Goal: Information Seeking & Learning: Compare options

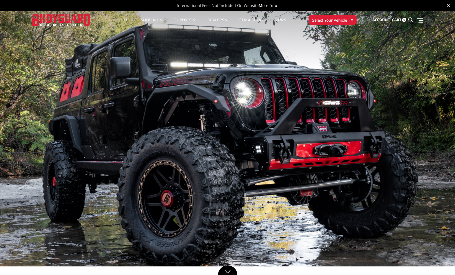
click at [343, 19] on span "Select Your Vehicle" at bounding box center [329, 20] width 35 height 6
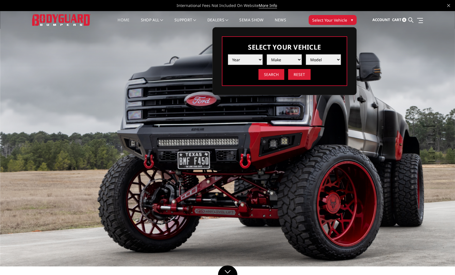
click at [260, 58] on select "Year 2025 2024 2023 2022 2021 2020 2019 2018 2017 2016 2015 2014 2013 2012 2011…" at bounding box center [245, 59] width 35 height 11
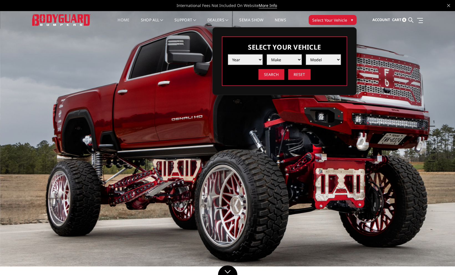
select select "yr_2025"
click at [228, 54] on select "Year 2025 2024 2023 2022 2021 2020 2019 2018 2017 2016 2015 2014 2013 2012 2011…" at bounding box center [245, 59] width 35 height 11
click at [295, 60] on select "Make Chevrolet Ford GMC Ram Toyota" at bounding box center [284, 59] width 35 height 11
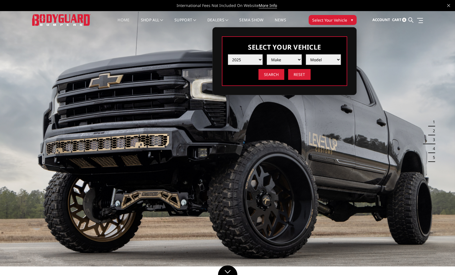
select select "mk_ford"
click at [267, 54] on select "Make Chevrolet Ford GMC Ram Toyota" at bounding box center [284, 59] width 35 height 11
click at [326, 58] on select "Model F150 F150 Raptor F250 / F350 F450 F550" at bounding box center [323, 59] width 35 height 11
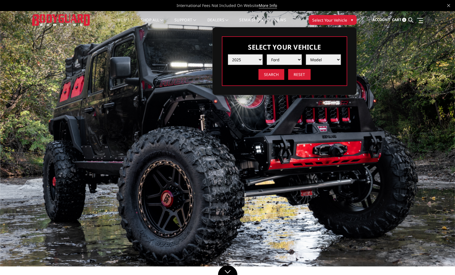
select select "md_f250-f350"
click at [306, 54] on select "Model F150 F150 Raptor F250 / F350 F450 F550" at bounding box center [323, 59] width 35 height 11
click at [275, 74] on input "Search" at bounding box center [271, 74] width 26 height 11
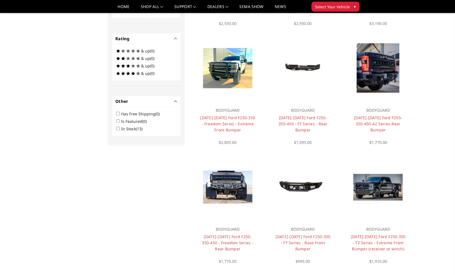
scroll to position [269, 0]
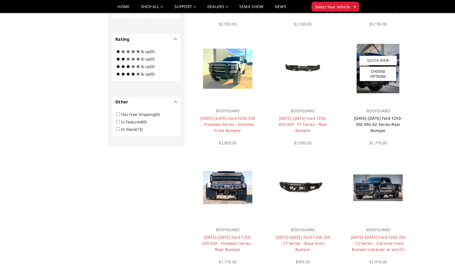
click at [373, 119] on link "2023-2025 Ford F250-350-450-A2 Series-Rear Bumper" at bounding box center [378, 124] width 48 height 17
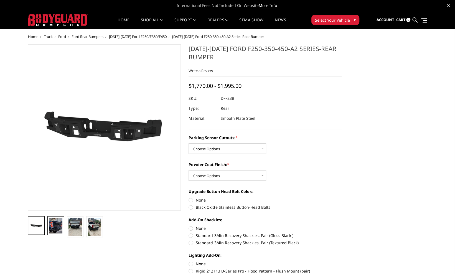
click at [54, 227] on img at bounding box center [55, 226] width 13 height 16
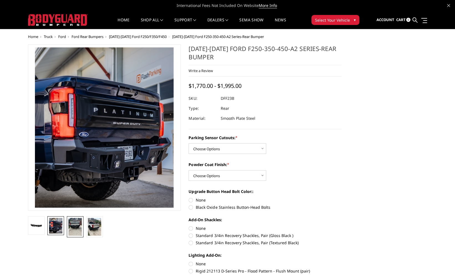
click at [76, 225] on img at bounding box center [74, 227] width 13 height 18
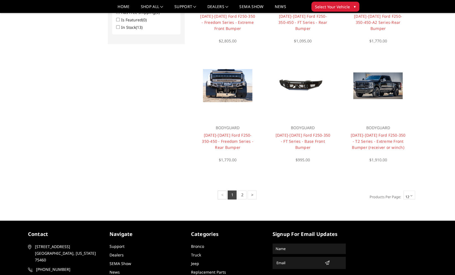
scroll to position [371, 0]
click at [242, 196] on link "2" at bounding box center [241, 194] width 9 height 9
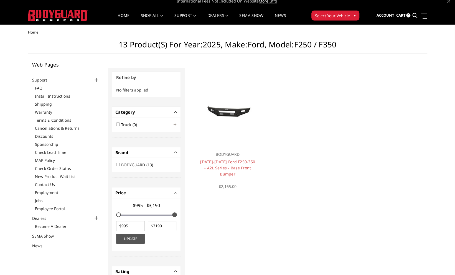
scroll to position [5, 0]
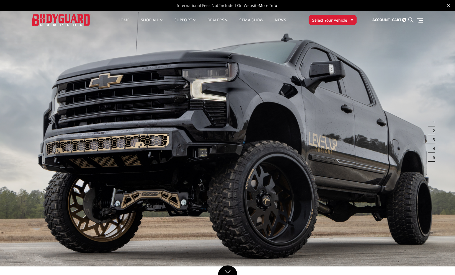
click at [344, 19] on span "Select Your Vehicle" at bounding box center [329, 20] width 35 height 6
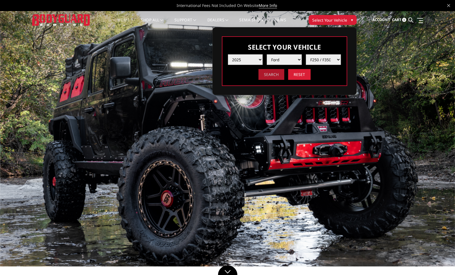
click at [271, 74] on input "Search" at bounding box center [271, 74] width 26 height 11
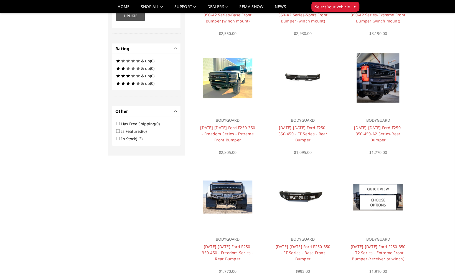
scroll to position [261, 0]
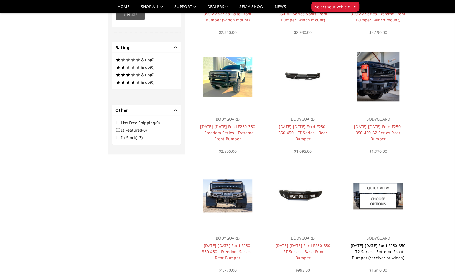
click at [378, 245] on link "[DATE]-[DATE] Ford F250-350 - T2 Series - Extreme Front Bumper (receiver or win…" at bounding box center [377, 251] width 55 height 17
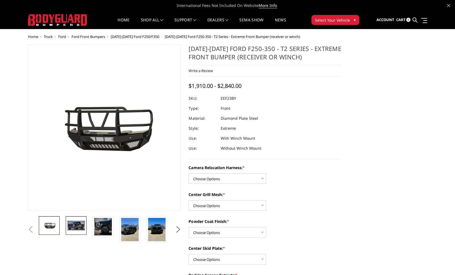
click at [76, 225] on img at bounding box center [75, 225] width 17 height 9
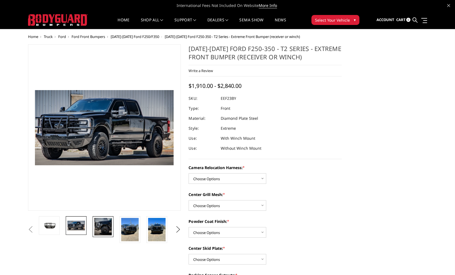
click at [105, 227] on img at bounding box center [102, 226] width 17 height 17
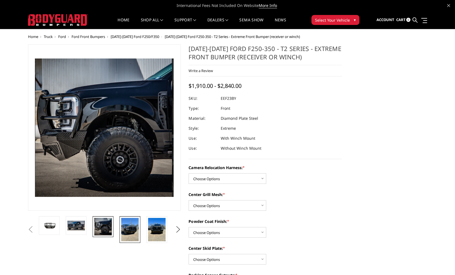
click at [127, 230] on img at bounding box center [129, 229] width 17 height 23
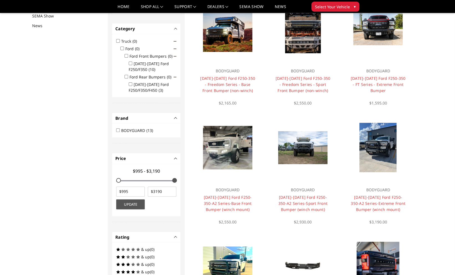
scroll to position [71, 0]
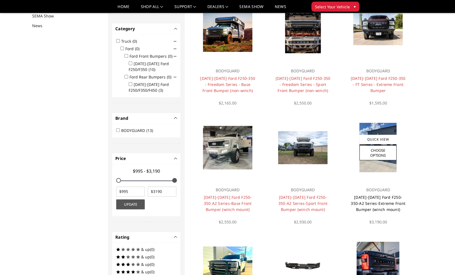
click at [382, 202] on link "[DATE]-[DATE] Ford F250-350-A2 Series-Extreme Front Bumper (winch mount)" at bounding box center [377, 202] width 55 height 17
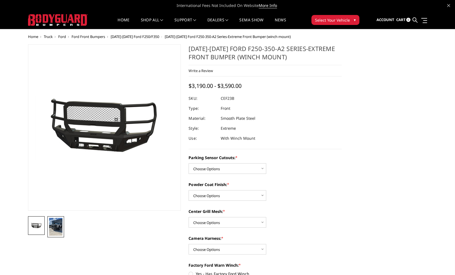
click at [54, 229] on img at bounding box center [55, 227] width 13 height 18
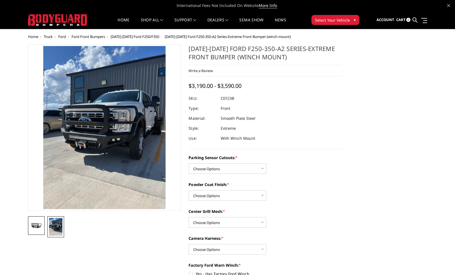
click at [34, 224] on img at bounding box center [36, 225] width 13 height 6
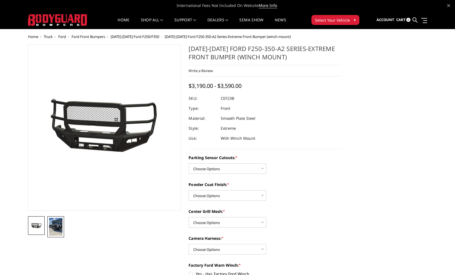
click at [56, 230] on img at bounding box center [55, 227] width 13 height 18
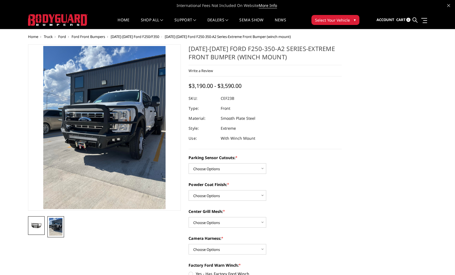
click at [33, 226] on img at bounding box center [36, 225] width 13 height 6
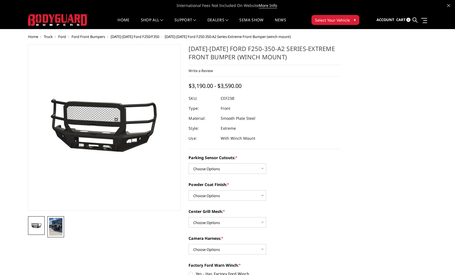
click at [57, 229] on img at bounding box center [55, 227] width 13 height 18
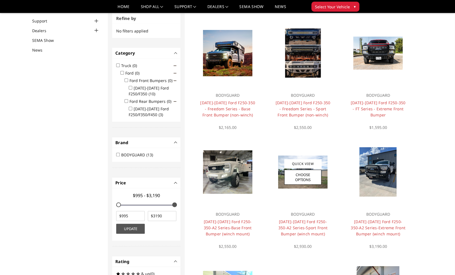
scroll to position [47, 0]
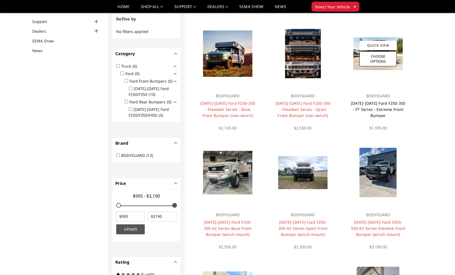
click at [376, 102] on link "[DATE]-[DATE] Ford F250-350 - FT Series - Extreme Front Bumper" at bounding box center [377, 109] width 55 height 17
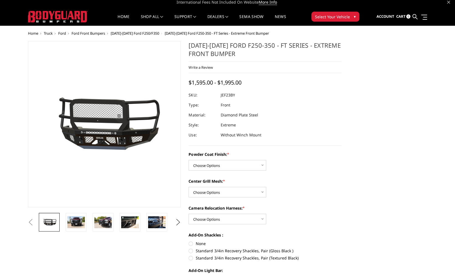
scroll to position [4, 0]
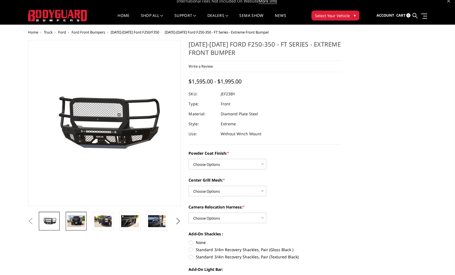
click at [74, 219] on img at bounding box center [75, 221] width 17 height 12
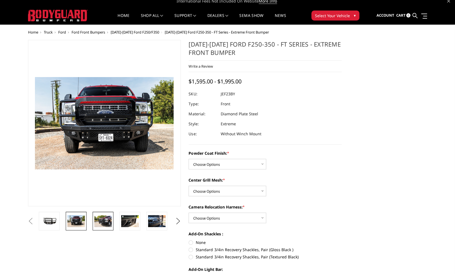
click at [103, 221] on img at bounding box center [102, 221] width 17 height 12
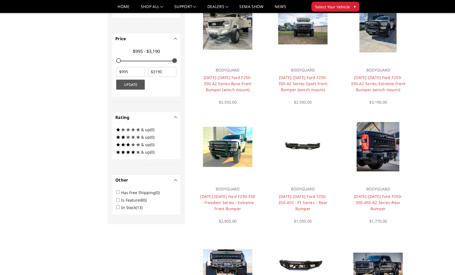
scroll to position [192, 0]
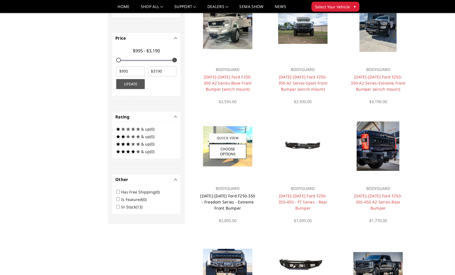
click at [227, 196] on link "2023-2025 Ford F250-350 - Freedom Series - Extreme Front Bumper" at bounding box center [227, 201] width 55 height 17
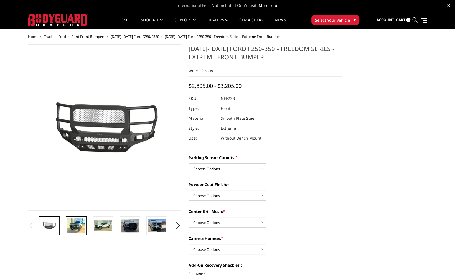
click at [74, 224] on img at bounding box center [75, 225] width 17 height 14
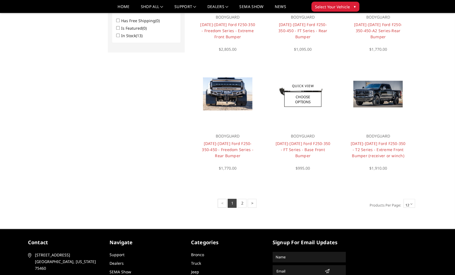
scroll to position [362, 0]
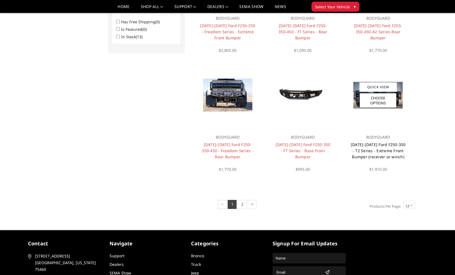
click at [375, 144] on link "[DATE]-[DATE] Ford F250-350 - T2 Series - Extreme Front Bumper (receiver or win…" at bounding box center [377, 150] width 55 height 17
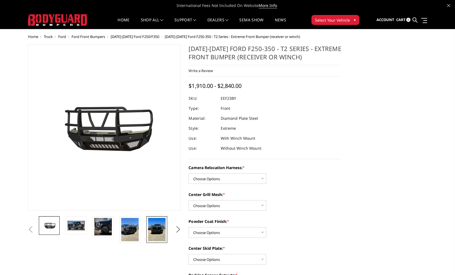
click at [156, 226] on img at bounding box center [156, 229] width 17 height 23
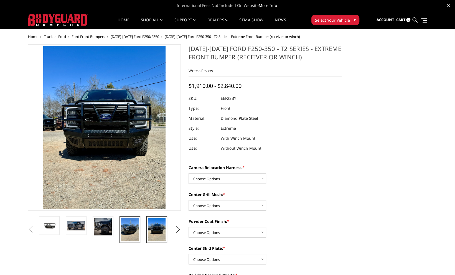
click at [130, 226] on img at bounding box center [129, 229] width 17 height 23
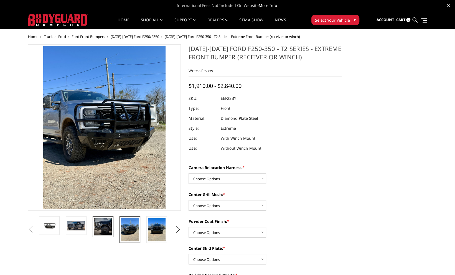
click at [104, 223] on img at bounding box center [102, 226] width 17 height 17
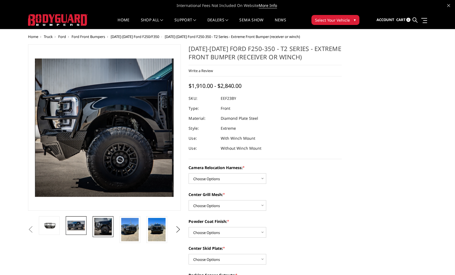
click at [80, 221] on img at bounding box center [75, 225] width 17 height 9
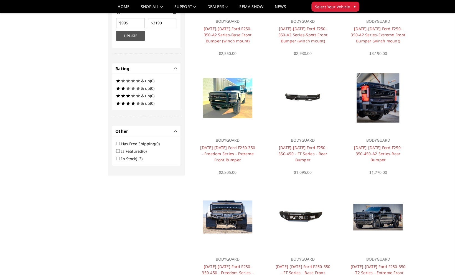
scroll to position [239, 0]
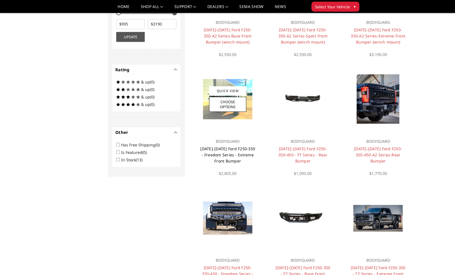
click at [227, 156] on link "[DATE]-[DATE] Ford F250-350 - Freedom Series - Extreme Front Bumper" at bounding box center [227, 154] width 55 height 17
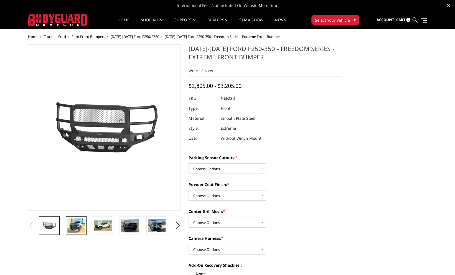
click at [77, 224] on img at bounding box center [75, 225] width 17 height 14
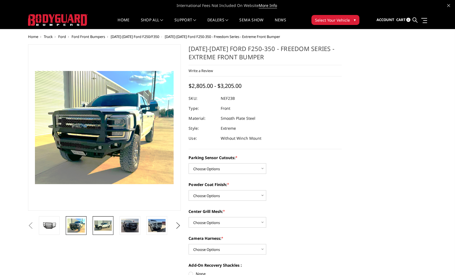
click at [98, 226] on img at bounding box center [102, 225] width 17 height 11
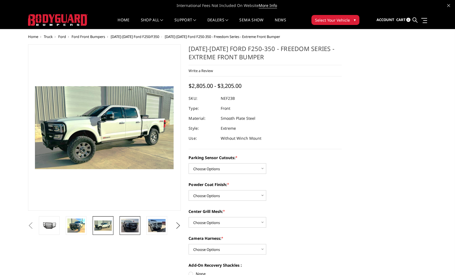
click at [131, 227] on img at bounding box center [129, 226] width 17 height 14
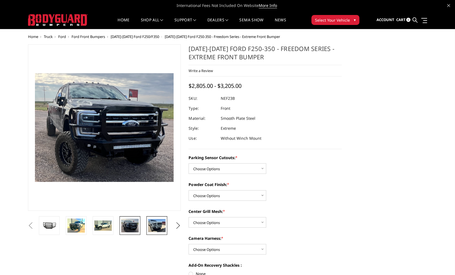
click at [153, 229] on img at bounding box center [156, 225] width 17 height 13
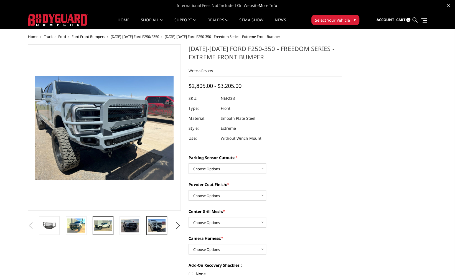
click at [95, 219] on link at bounding box center [103, 225] width 21 height 19
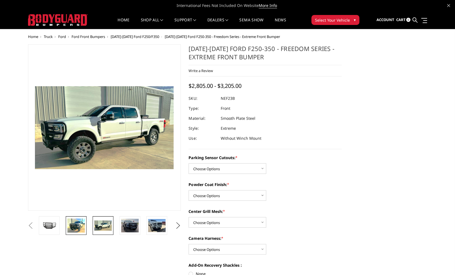
click at [78, 222] on img at bounding box center [75, 225] width 17 height 14
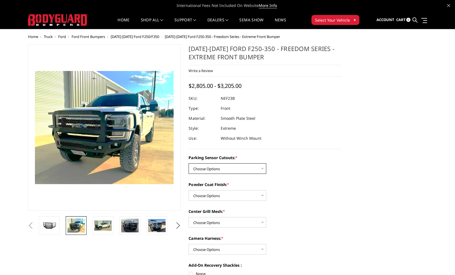
click at [262, 168] on select "Choose Options No - Without Parking Sensor Cutouts Yes - With Parking Sensor Cu…" at bounding box center [227, 168] width 78 height 11
click at [275, 156] on label "Parking Sensor Cutouts: *" at bounding box center [264, 158] width 153 height 6
click at [266, 163] on select "Choose Options No - Without Parking Sensor Cutouts Yes - With Parking Sensor Cu…" at bounding box center [227, 168] width 78 height 11
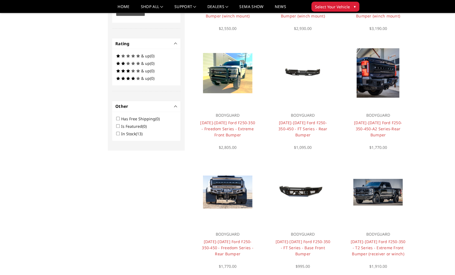
scroll to position [289, 0]
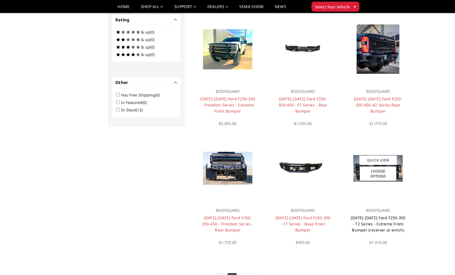
click at [379, 224] on link "[DATE]-[DATE] Ford F250-350 - T2 Series - Extreme Front Bumper (receiver or win…" at bounding box center [377, 223] width 55 height 17
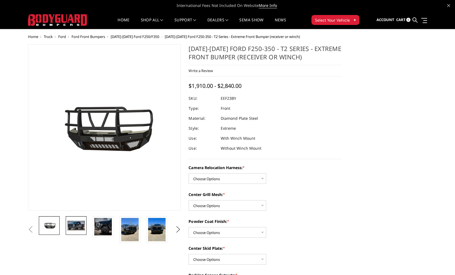
click at [75, 228] on img at bounding box center [75, 225] width 17 height 9
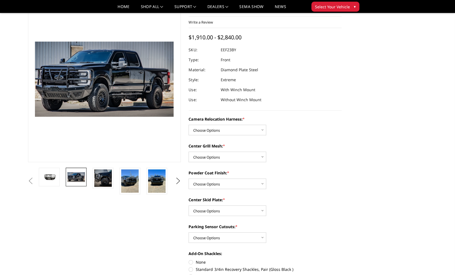
scroll to position [33, 0]
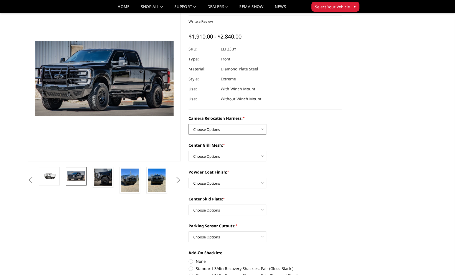
click at [263, 128] on select "Choose Options Without camera harness With camera harness" at bounding box center [227, 129] width 78 height 11
select select "3753"
click at [188, 124] on select "Choose Options Without camera harness With camera harness" at bounding box center [227, 129] width 78 height 11
click at [249, 157] on select "Choose Options Without expanded metal With expanded metal" at bounding box center [227, 156] width 78 height 11
select select "3751"
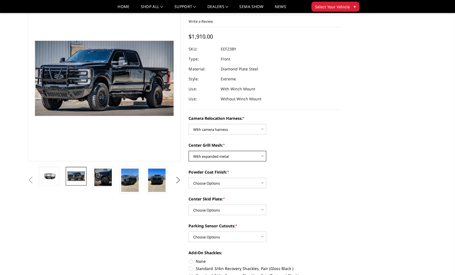
click at [188, 151] on select "Choose Options Without expanded metal With expanded metal" at bounding box center [227, 156] width 78 height 11
click at [249, 184] on select "Choose Options Textured Black Powder Coat Gloss Black Powder Coat Bare Metal" at bounding box center [227, 183] width 78 height 11
select select "3749"
click at [188, 178] on select "Choose Options Textured Black Powder Coat Gloss Black Powder Coat Bare Metal" at bounding box center [227, 183] width 78 height 11
click at [248, 207] on select "Choose Options Winch Mount Skid Plate Standard Skid Plate (included) 2" Receive…" at bounding box center [227, 209] width 78 height 11
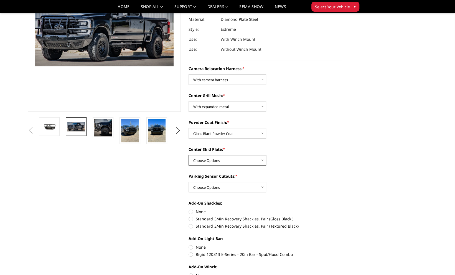
scroll to position [83, 0]
click at [263, 188] on select "Choose Options Yes - With Parking Sensor Cutouts" at bounding box center [227, 186] width 78 height 11
select select "3744"
click at [188, 181] on select "Choose Options Yes - With Parking Sensor Cutouts" at bounding box center [227, 186] width 78 height 11
click at [263, 159] on select "Choose Options Winch Mount Skid Plate Standard Skid Plate (included) 2" Receive…" at bounding box center [227, 160] width 78 height 11
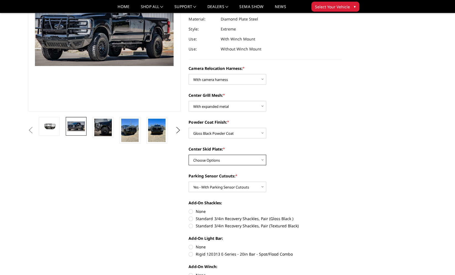
select select "3747"
click at [188, 155] on select "Choose Options Winch Mount Skid Plate Standard Skid Plate (included) 2" Receive…" at bounding box center [227, 160] width 78 height 11
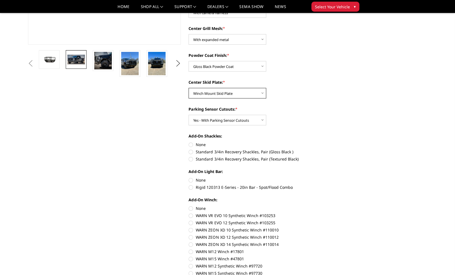
scroll to position [156, 0]
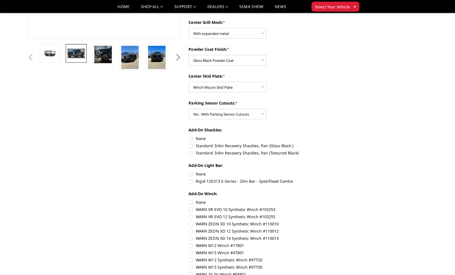
click at [190, 146] on label "Standard 3/4in Recovery Shackles, Pair (Gloss Black )" at bounding box center [264, 146] width 153 height 6
click at [341, 136] on input "Standard 3/4in Recovery Shackles, Pair (Gloss Black )" at bounding box center [341, 135] width 0 height 0
radio input "true"
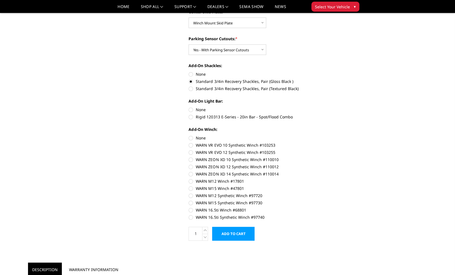
scroll to position [221, 0]
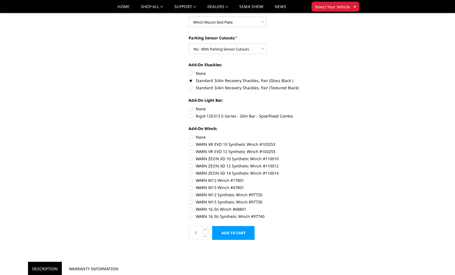
click at [190, 217] on label "WARN 16.5ti Synthetic Winch #97740" at bounding box center [264, 216] width 153 height 6
click at [341, 206] on input "WARN 16.5ti Synthetic Winch #97740" at bounding box center [341, 206] width 0 height 0
radio input "true"
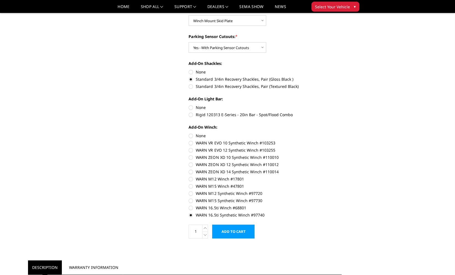
scroll to position [227, 0]
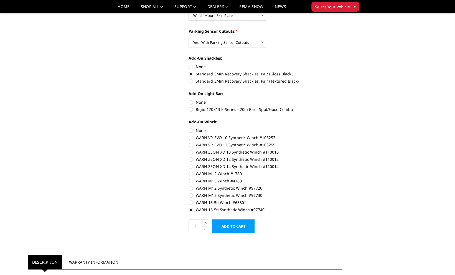
click at [191, 129] on label "None" at bounding box center [264, 130] width 153 height 6
click at [189, 128] on input "None" at bounding box center [188, 127] width 0 height 0
radio input "true"
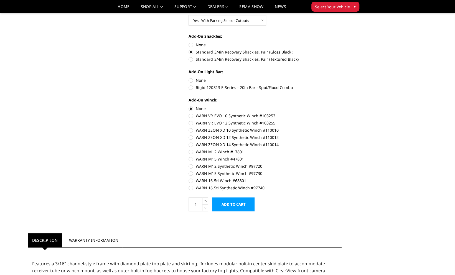
scroll to position [249, 0]
click at [191, 88] on label "Rigid 120313 E-Series - 20in Bar - Spot/Flood Combo" at bounding box center [264, 88] width 153 height 6
click at [341, 78] on input "Rigid 120313 E-Series - 20in Bar - Spot/Flood Combo" at bounding box center [341, 78] width 0 height 0
radio input "true"
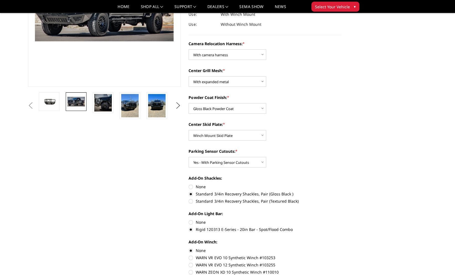
scroll to position [245, 0]
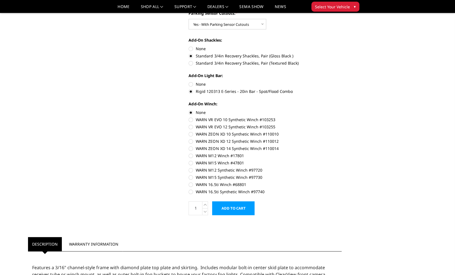
click at [190, 84] on label "None" at bounding box center [264, 84] width 153 height 6
click at [189, 81] on input "None" at bounding box center [188, 81] width 0 height 0
radio input "true"
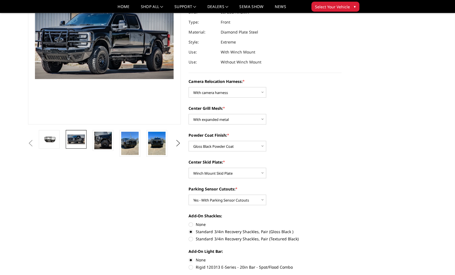
scroll to position [34, 0]
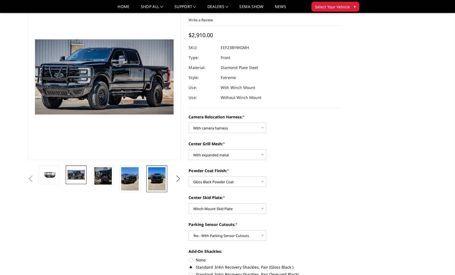
click at [155, 180] on img at bounding box center [156, 178] width 17 height 23
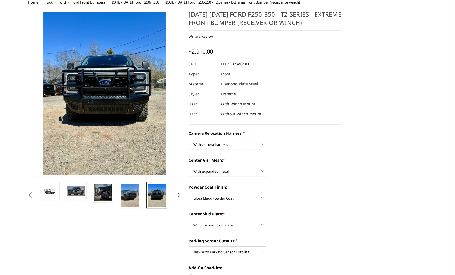
scroll to position [0, 0]
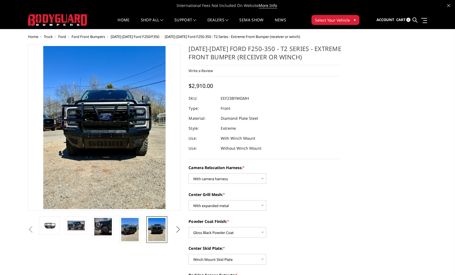
click at [176, 229] on button "Next" at bounding box center [178, 229] width 8 height 8
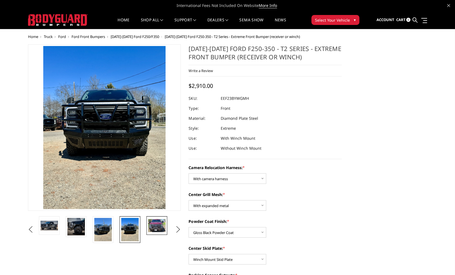
click at [158, 227] on img at bounding box center [156, 225] width 17 height 13
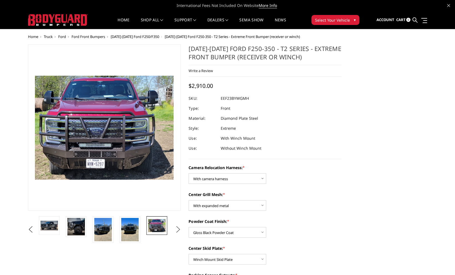
click at [179, 229] on button "Next" at bounding box center [178, 229] width 8 height 8
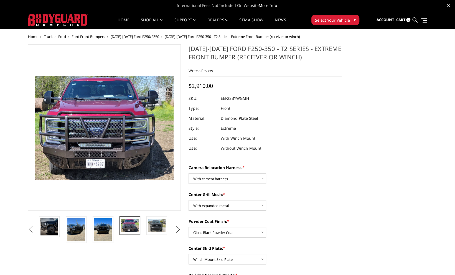
click at [179, 229] on button "Next" at bounding box center [178, 229] width 8 height 8
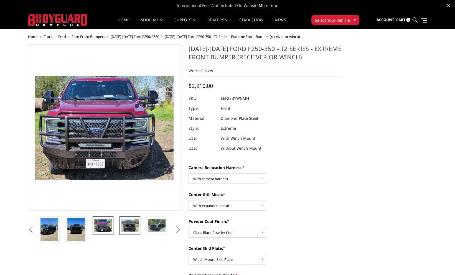
click at [128, 224] on img at bounding box center [129, 225] width 17 height 13
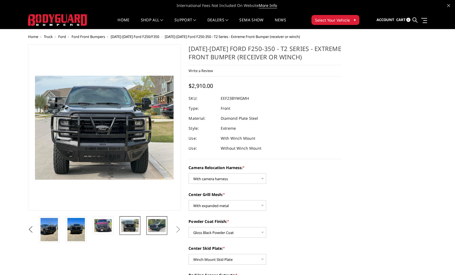
click at [153, 226] on img at bounding box center [156, 225] width 17 height 13
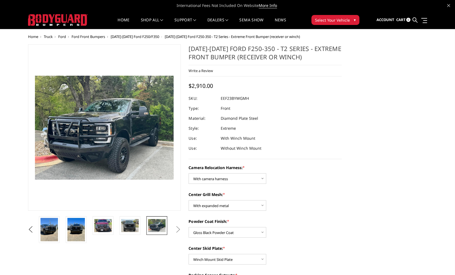
drag, startPoint x: 182, startPoint y: 230, endPoint x: 178, endPoint y: 230, distance: 3.9
click at [178, 230] on button "Next" at bounding box center [178, 229] width 8 height 8
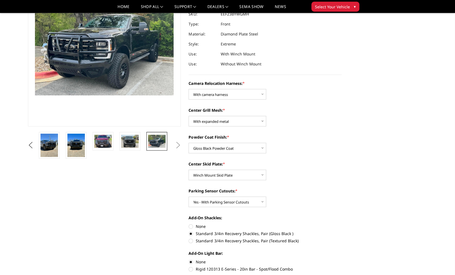
scroll to position [68, 0]
click at [98, 140] on img at bounding box center [102, 140] width 17 height 13
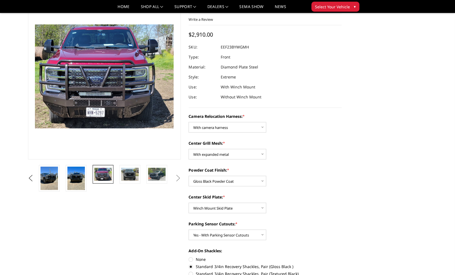
scroll to position [33, 0]
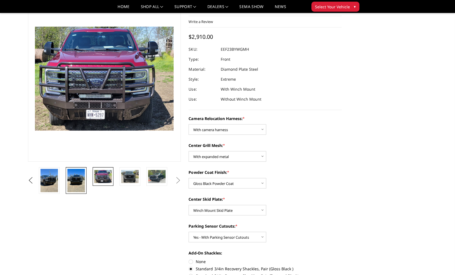
click at [71, 177] on img at bounding box center [75, 180] width 17 height 23
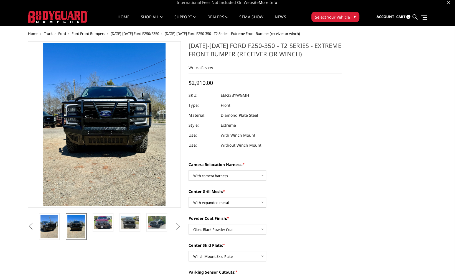
click at [35, 229] on button "Previous" at bounding box center [31, 226] width 8 height 8
